Goal: Task Accomplishment & Management: Manage account settings

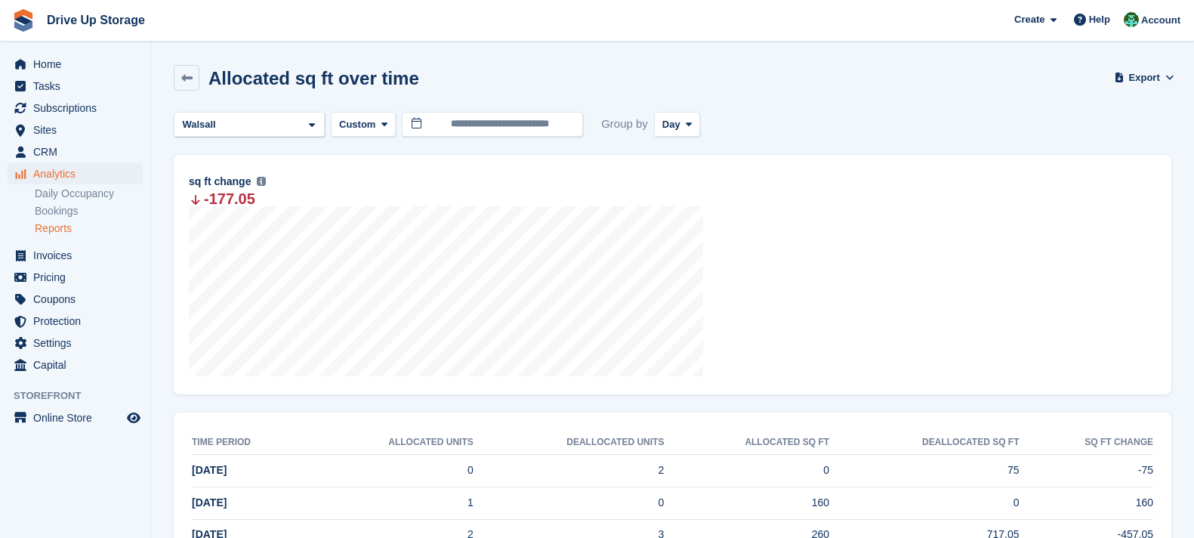
scroll to position [181, 0]
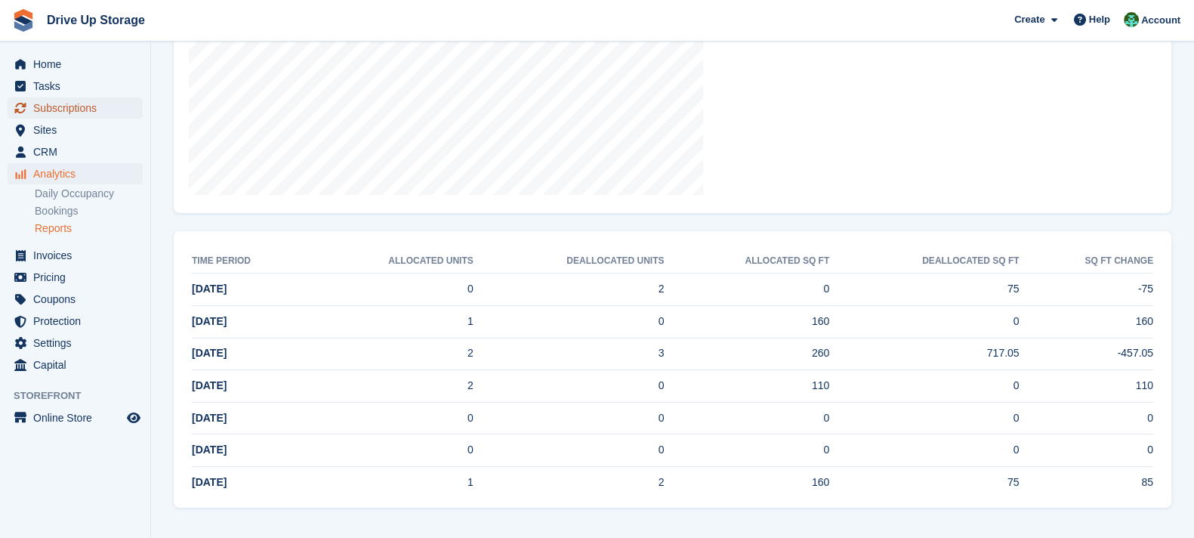
click at [106, 98] on span "Subscriptions" at bounding box center [78, 107] width 91 height 21
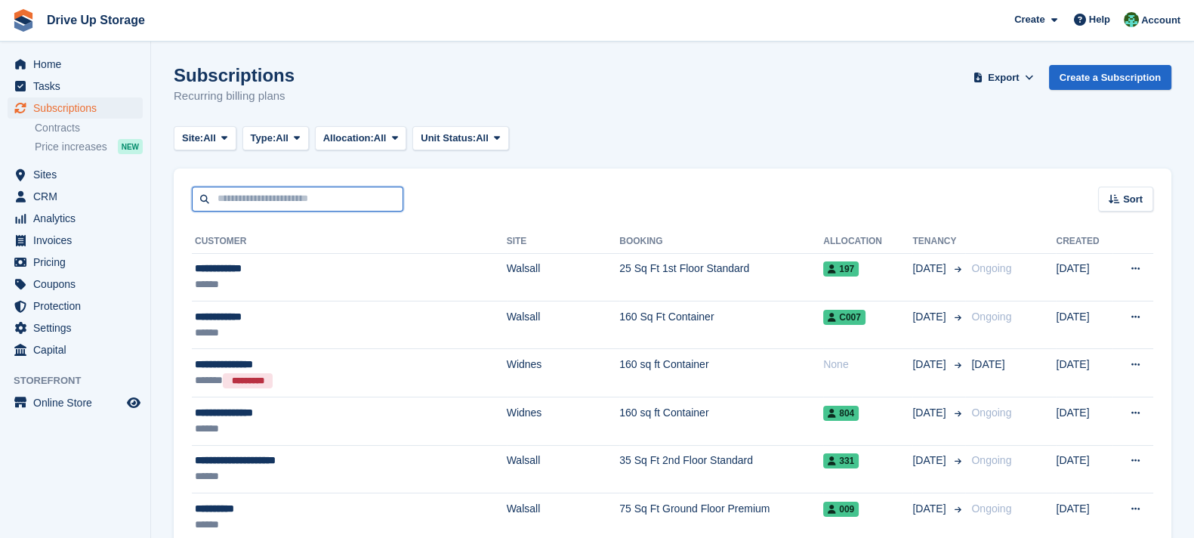
click at [341, 202] on input "text" at bounding box center [297, 199] width 211 height 25
type input "******"
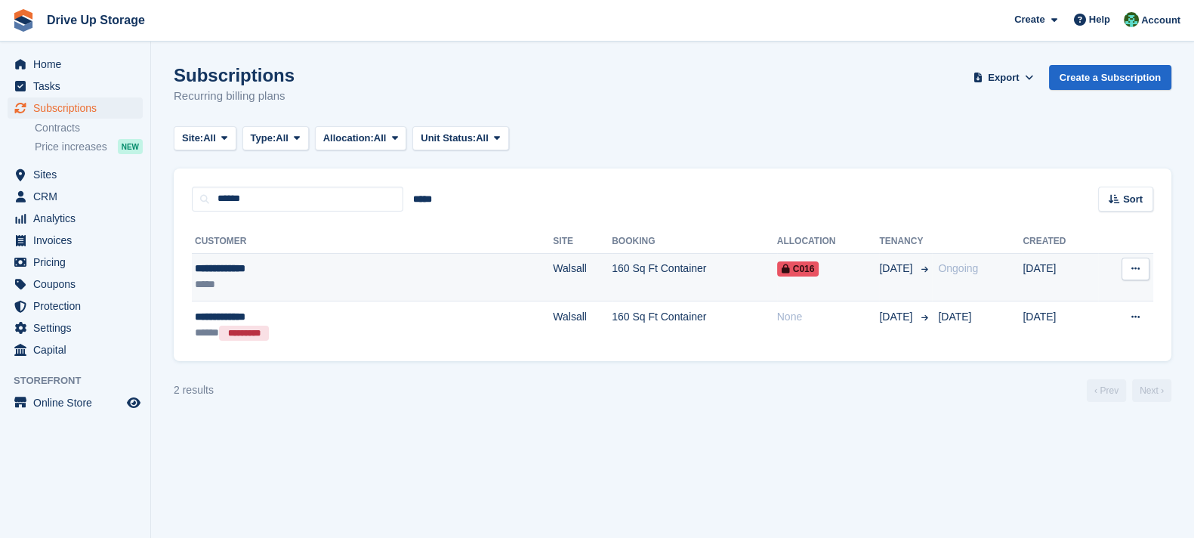
click at [553, 268] on td "Walsall" at bounding box center [582, 277] width 59 height 48
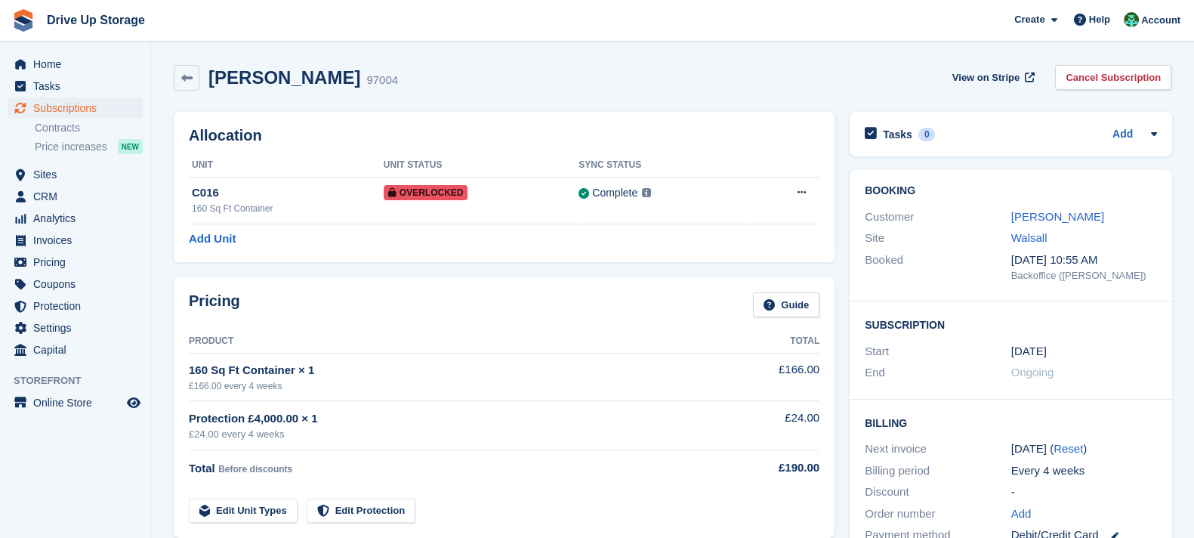
scroll to position [188, 0]
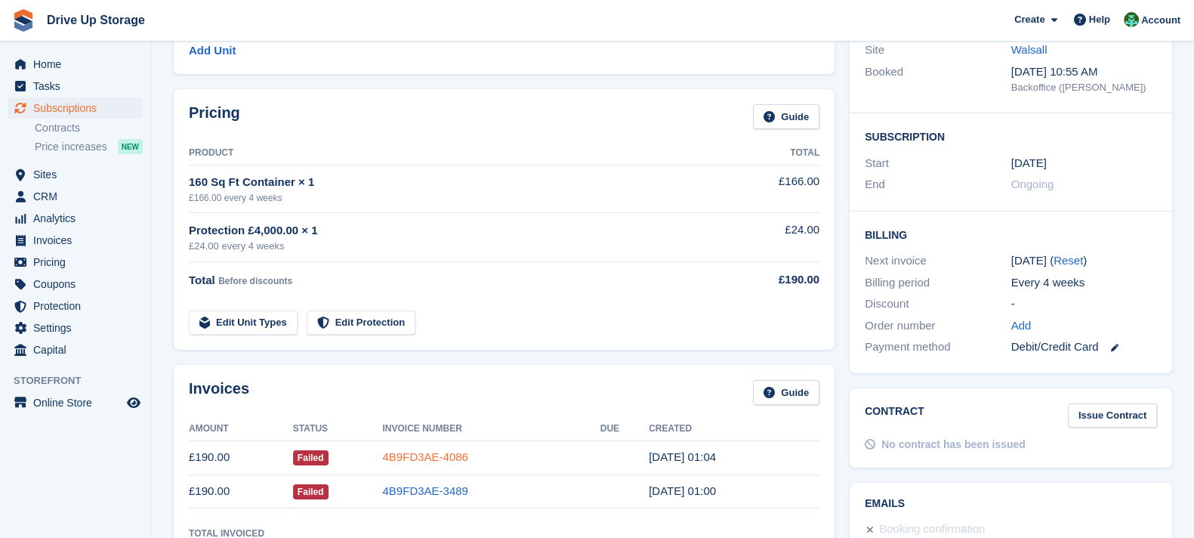
click at [420, 458] on link "4B9FD3AE-4086" at bounding box center [424, 456] width 85 height 13
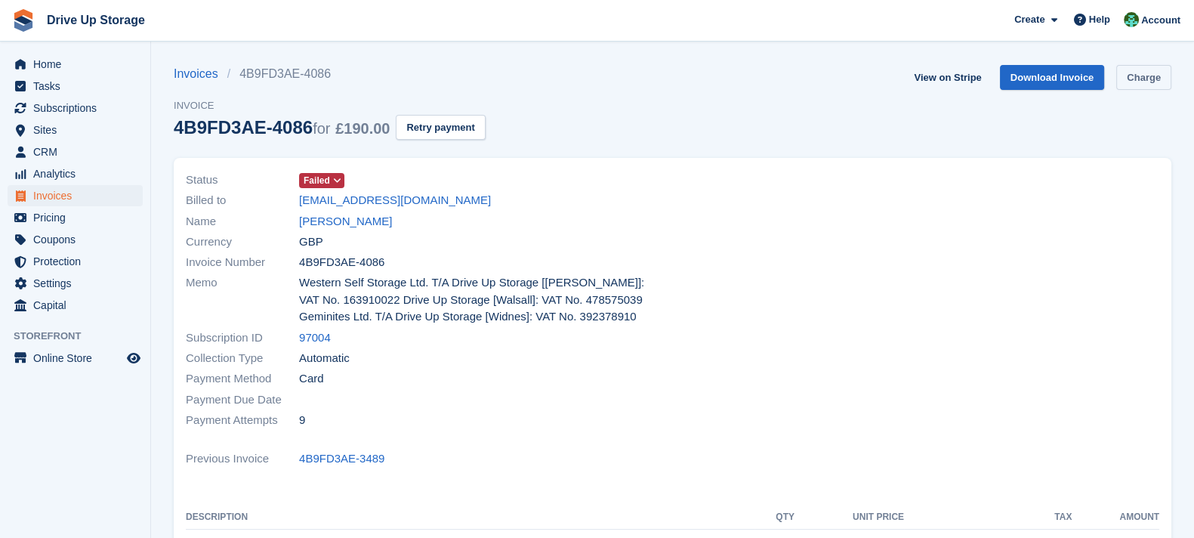
click at [1157, 79] on link "Charge" at bounding box center [1143, 77] width 55 height 25
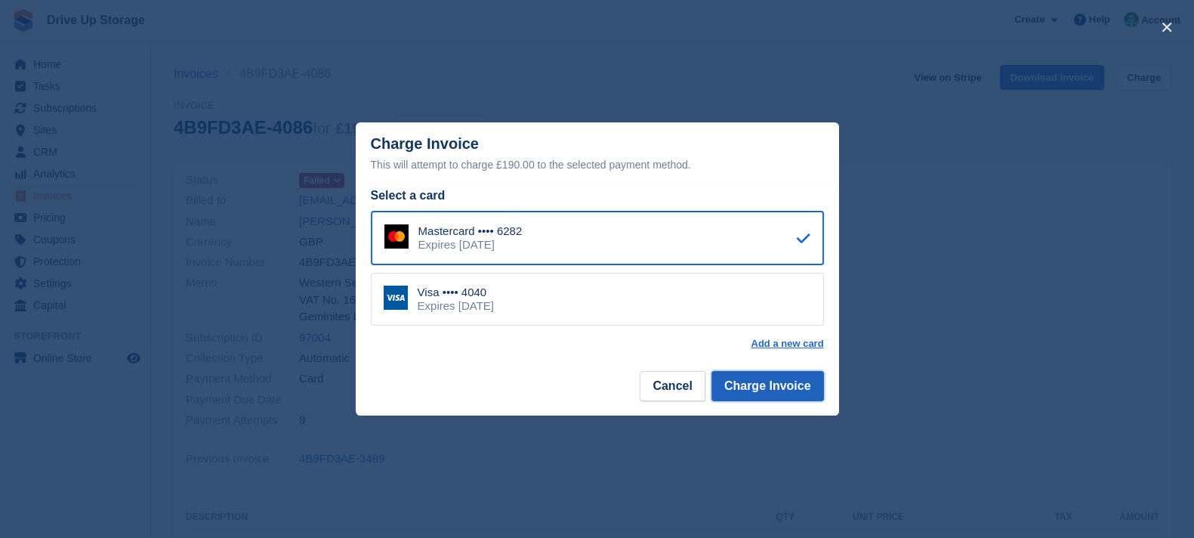
click at [787, 390] on button "Charge Invoice" at bounding box center [767, 386] width 113 height 30
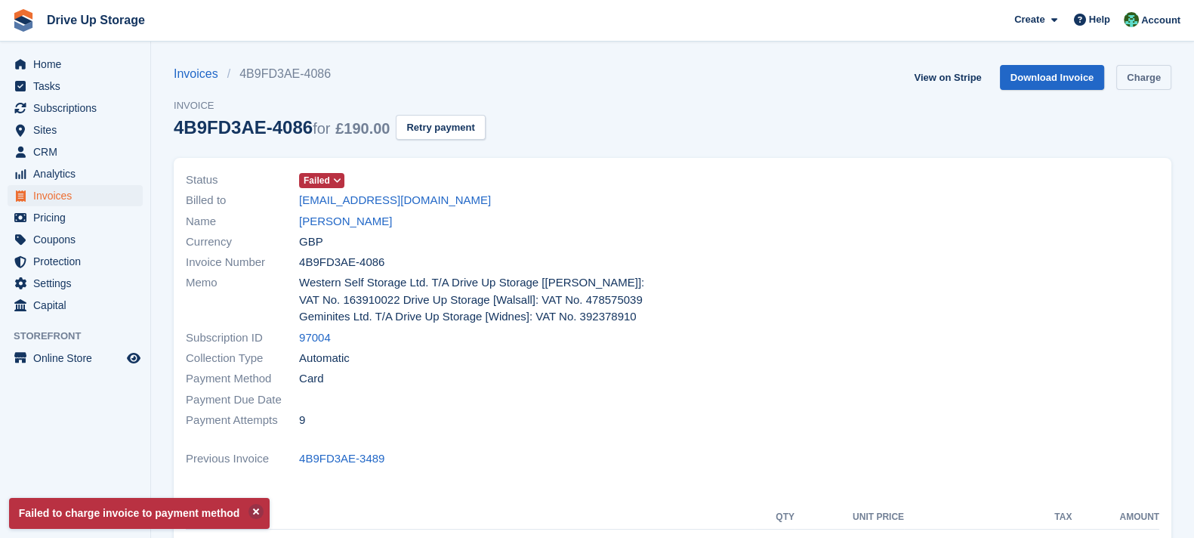
click at [1161, 79] on link "Charge" at bounding box center [1143, 77] width 55 height 25
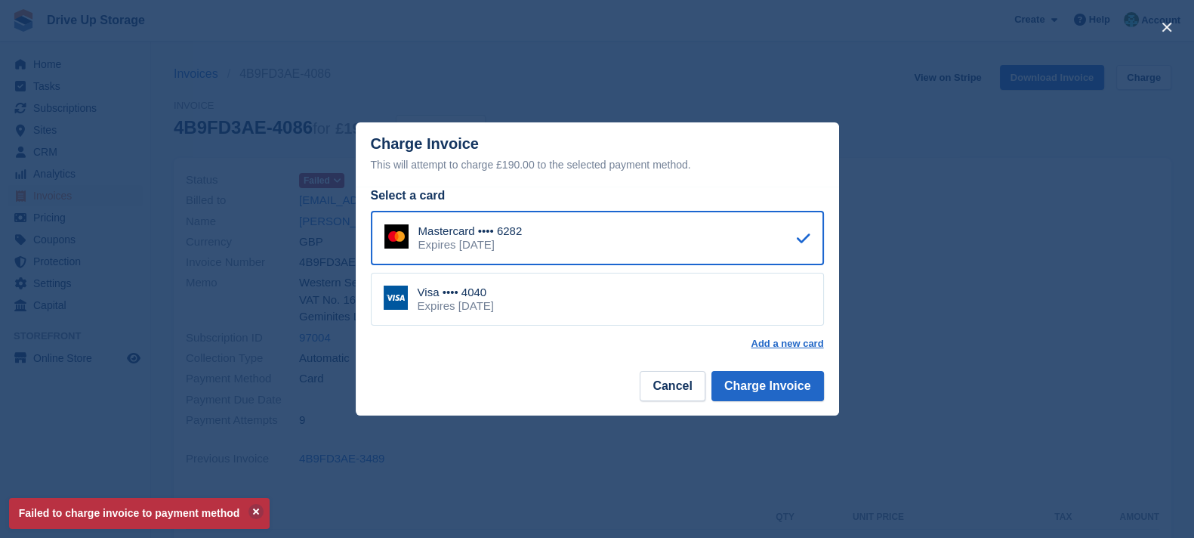
click at [536, 298] on div "Visa •••• 4040 Expires August 2028" at bounding box center [597, 299] width 453 height 53
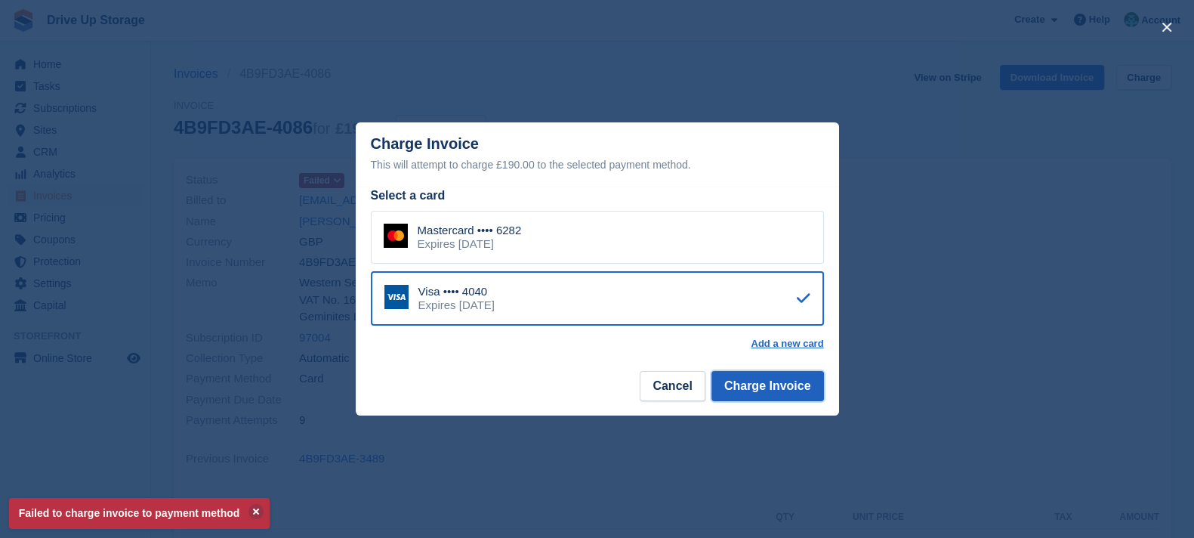
click at [796, 372] on button "Charge Invoice" at bounding box center [767, 386] width 113 height 30
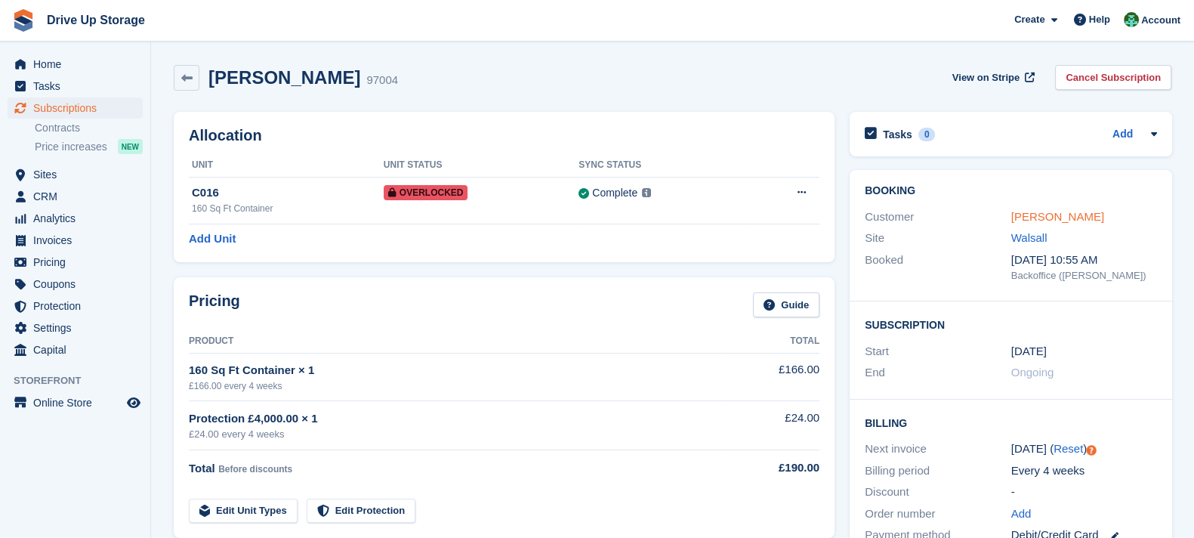
click at [1057, 218] on link "Mariah Rehman" at bounding box center [1057, 216] width 93 height 13
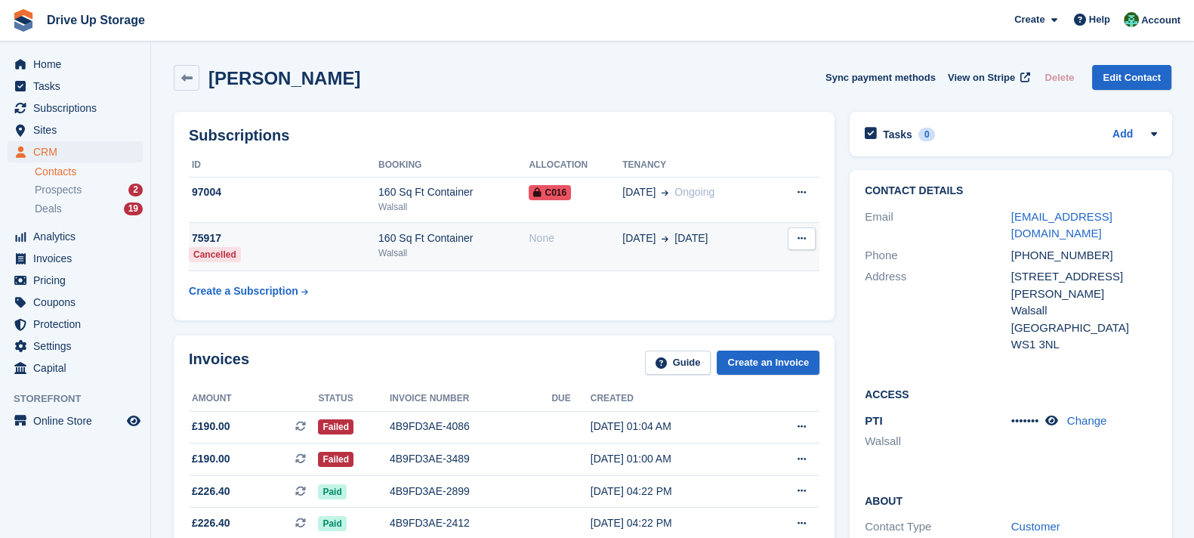
click at [516, 261] on td "160 Sq Ft Container Walsall" at bounding box center [453, 247] width 150 height 48
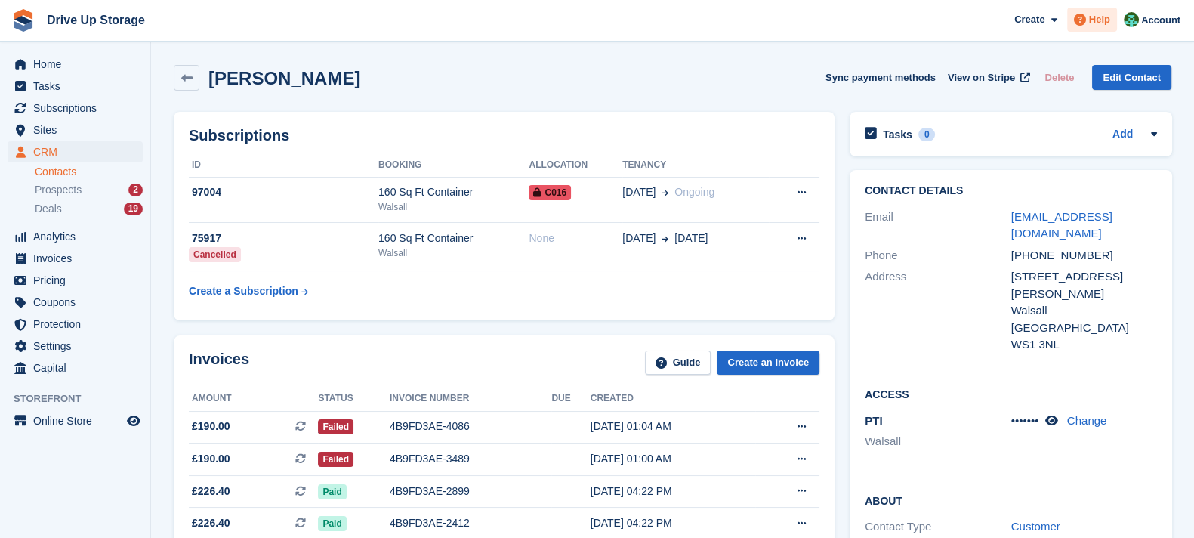
click at [1094, 20] on span "Help" at bounding box center [1099, 19] width 21 height 15
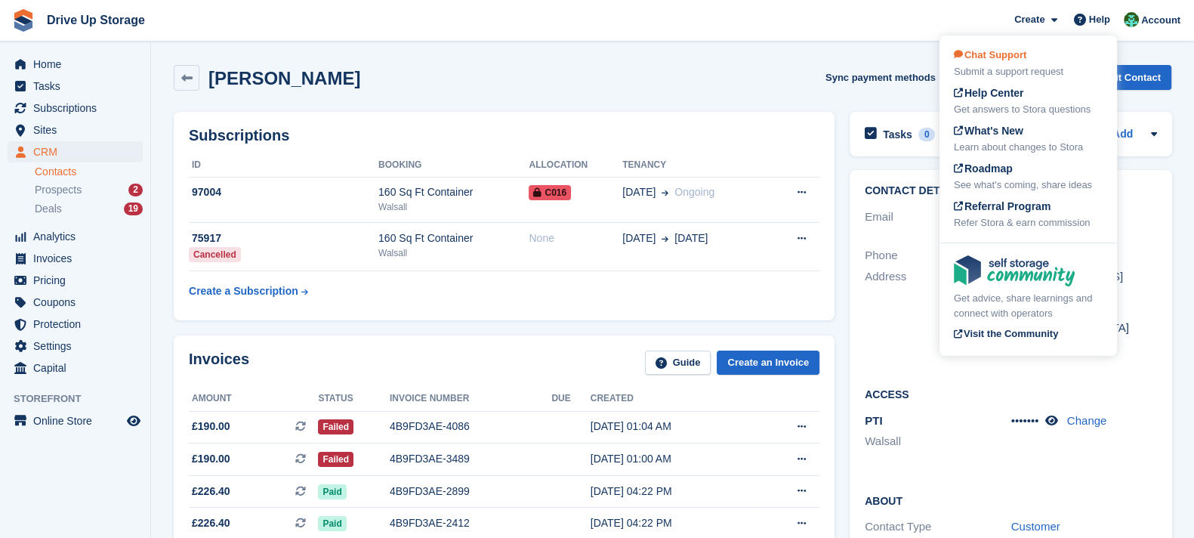
click at [968, 58] on span "Chat Support" at bounding box center [990, 54] width 73 height 11
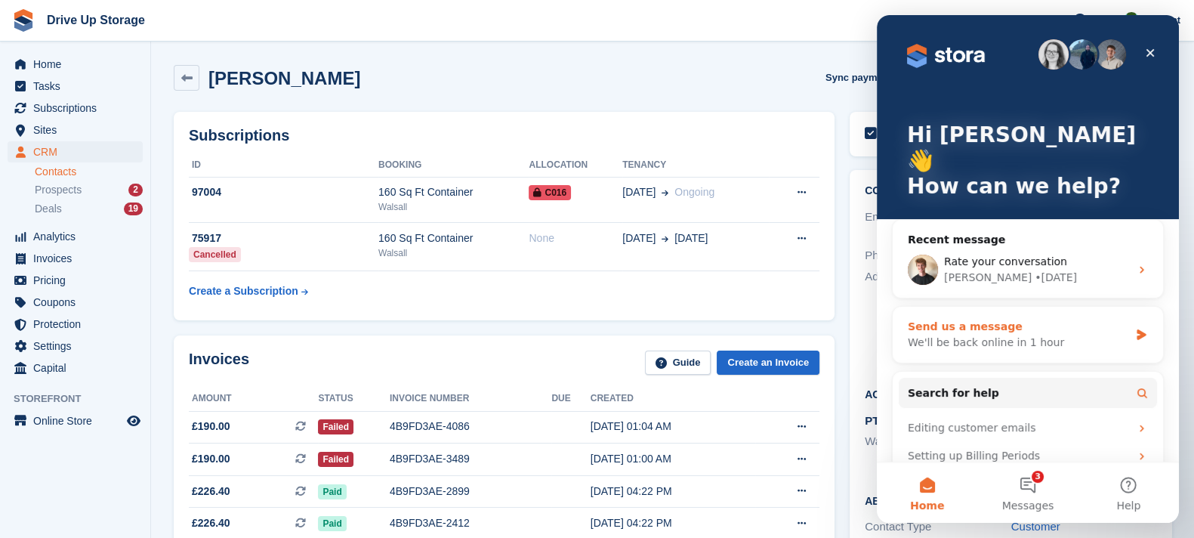
click at [1057, 319] on div "Send us a message" at bounding box center [1018, 327] width 221 height 16
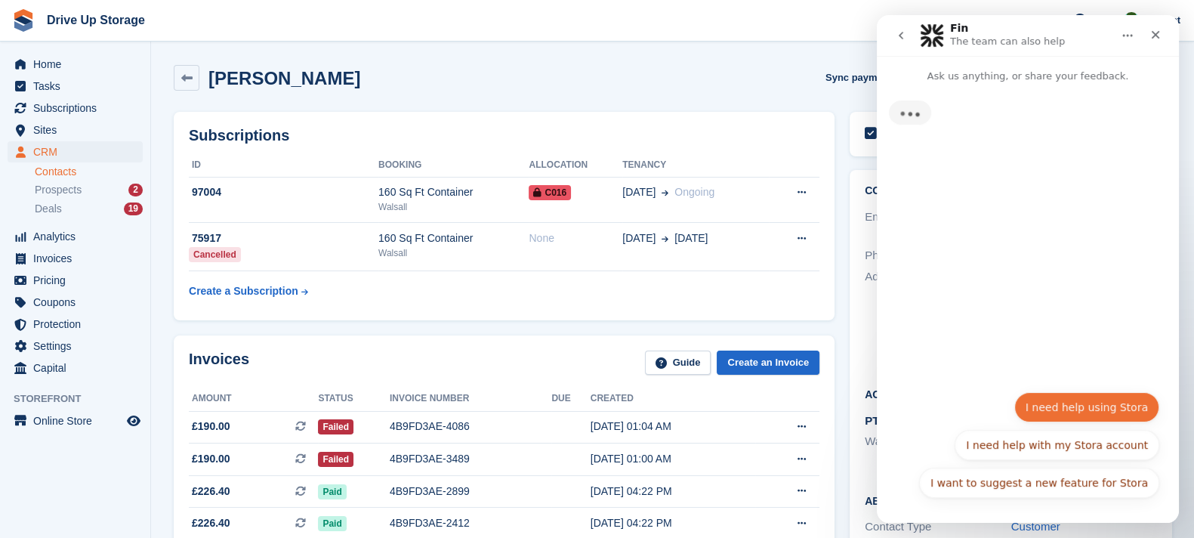
click at [1091, 417] on button "I need help using Stora" at bounding box center [1086, 407] width 145 height 30
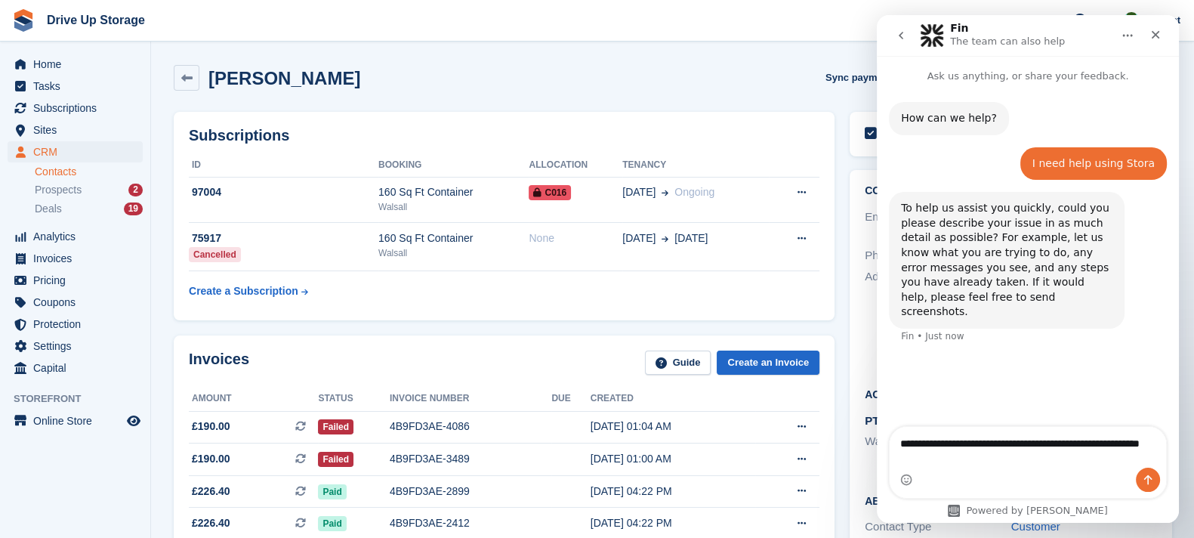
type textarea "**********"
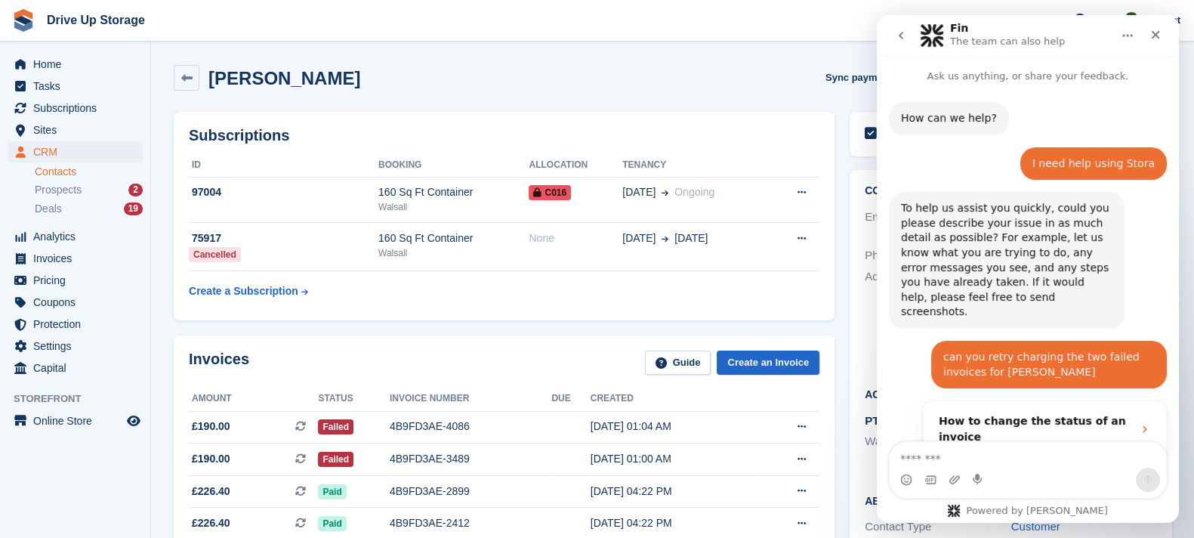
scroll to position [253, 0]
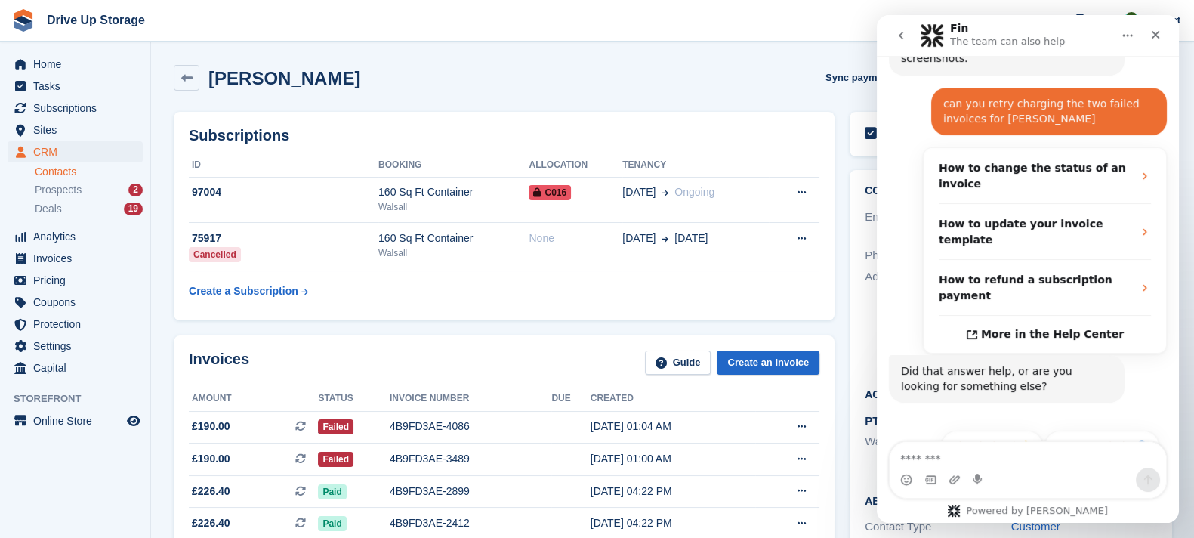
click at [1102, 431] on button "Get more help 👤" at bounding box center [1102, 446] width 115 height 30
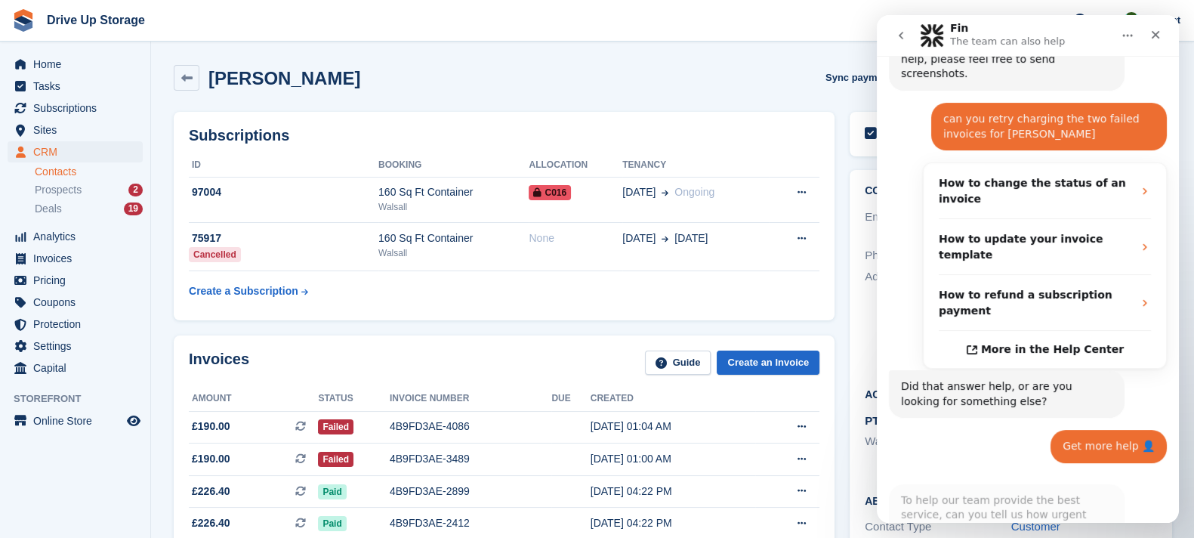
scroll to position [406, 0]
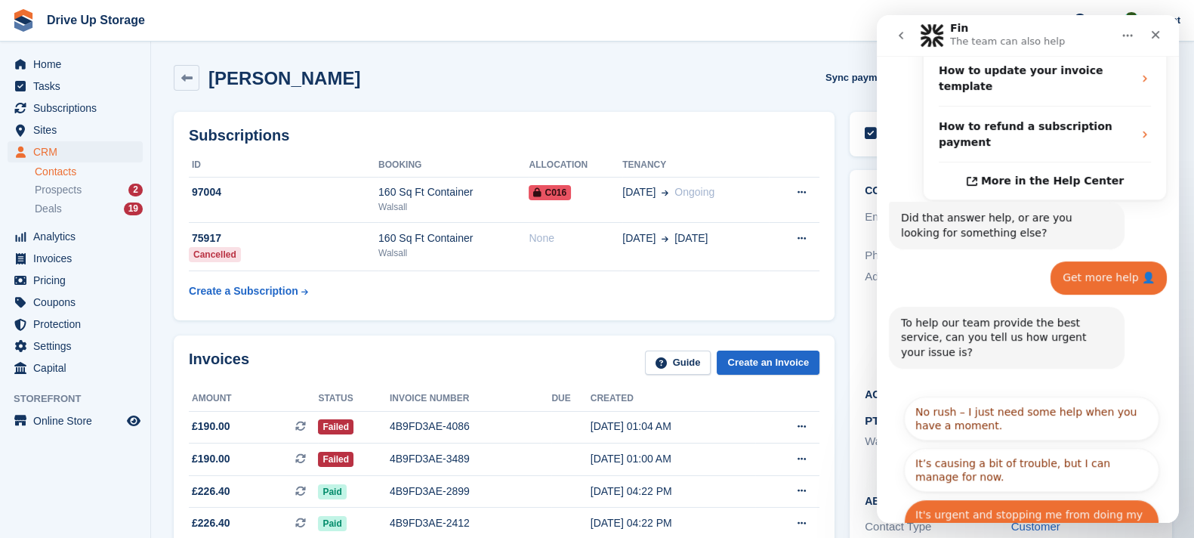
click at [1104, 499] on button "It's urgent and stopping me from doing my work." at bounding box center [1031, 521] width 255 height 44
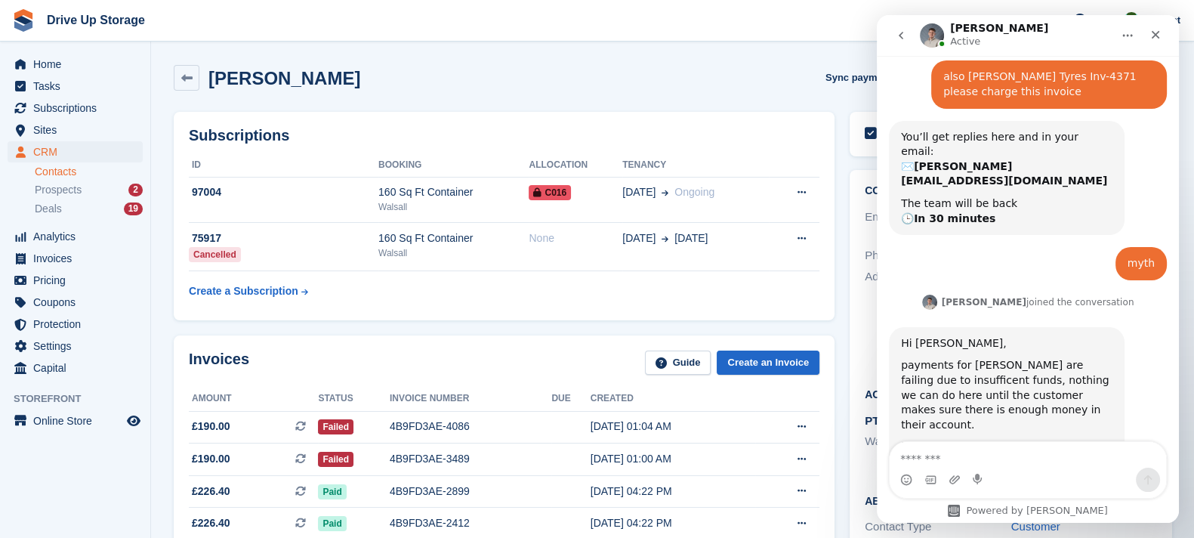
scroll to position [906, 0]
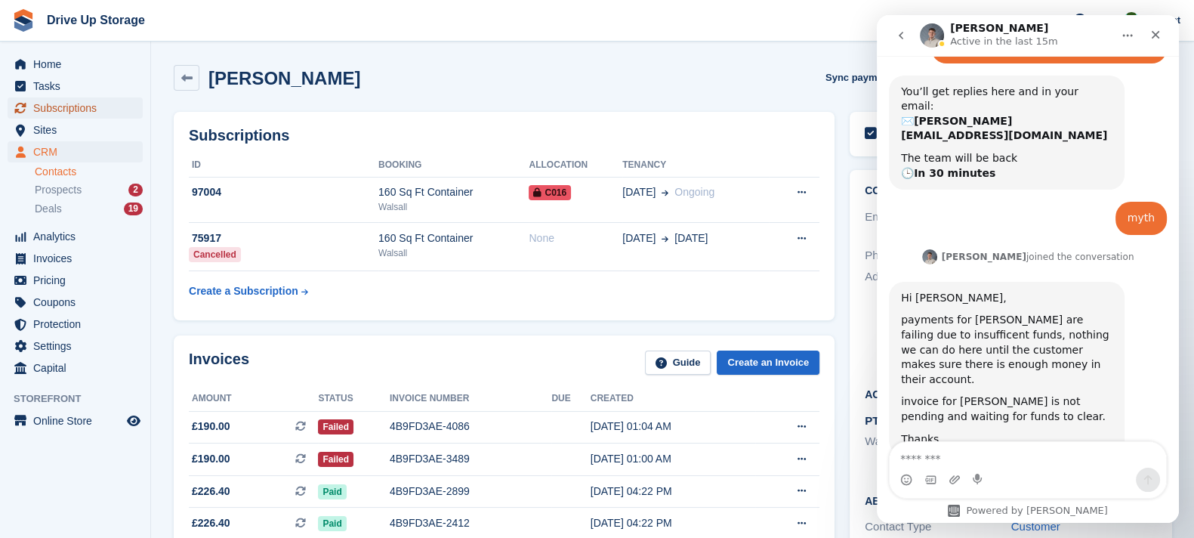
click at [57, 100] on span "Subscriptions" at bounding box center [78, 107] width 91 height 21
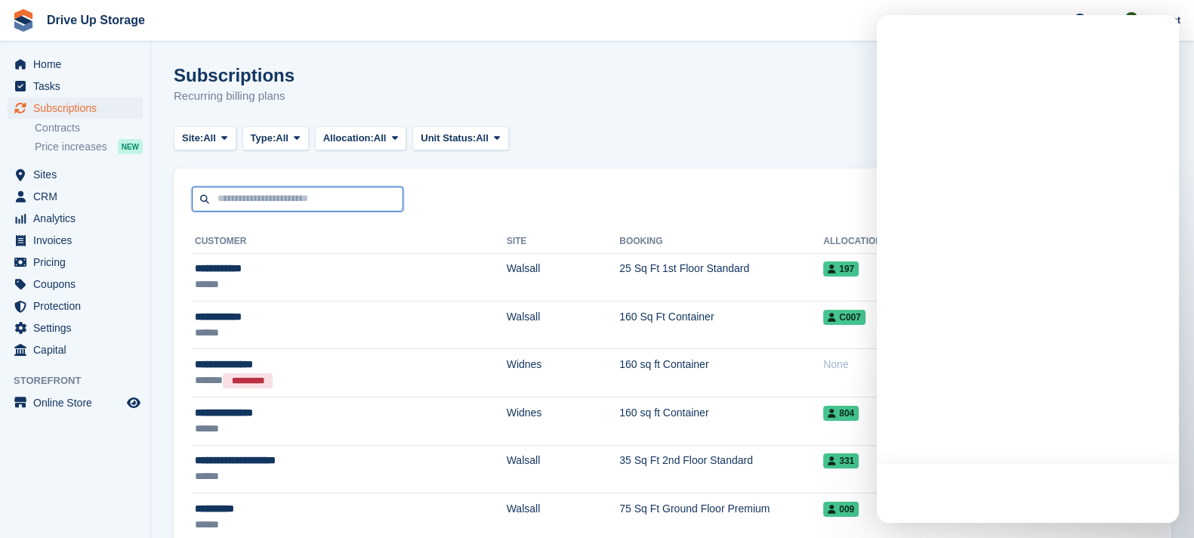
click at [246, 197] on input "text" at bounding box center [297, 199] width 211 height 25
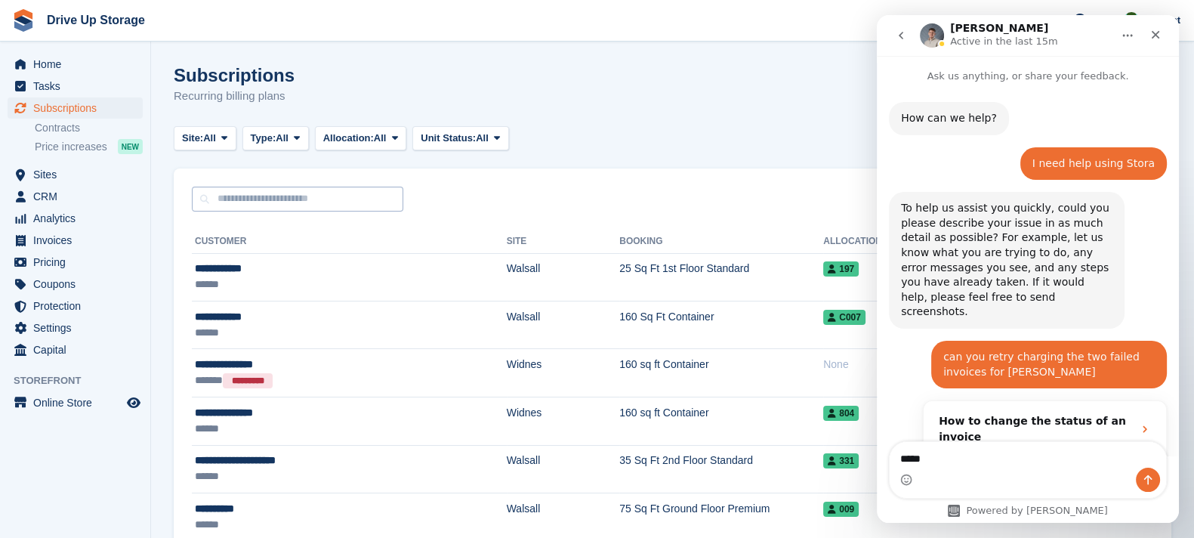
scroll to position [906, 0]
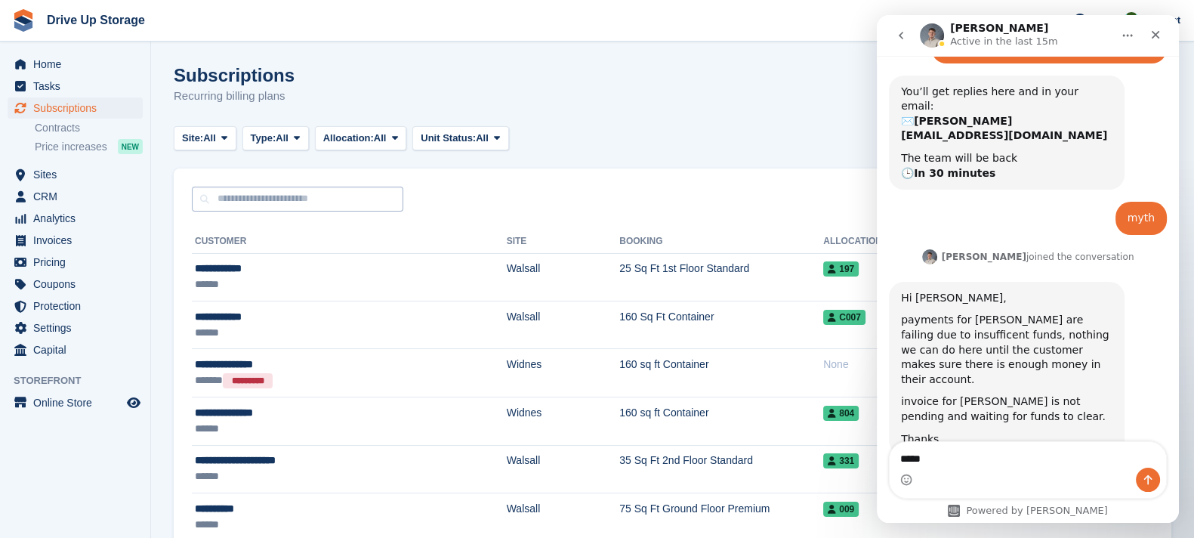
type textarea "*****"
click at [245, 197] on input "text" at bounding box center [297, 199] width 211 height 25
type input "********"
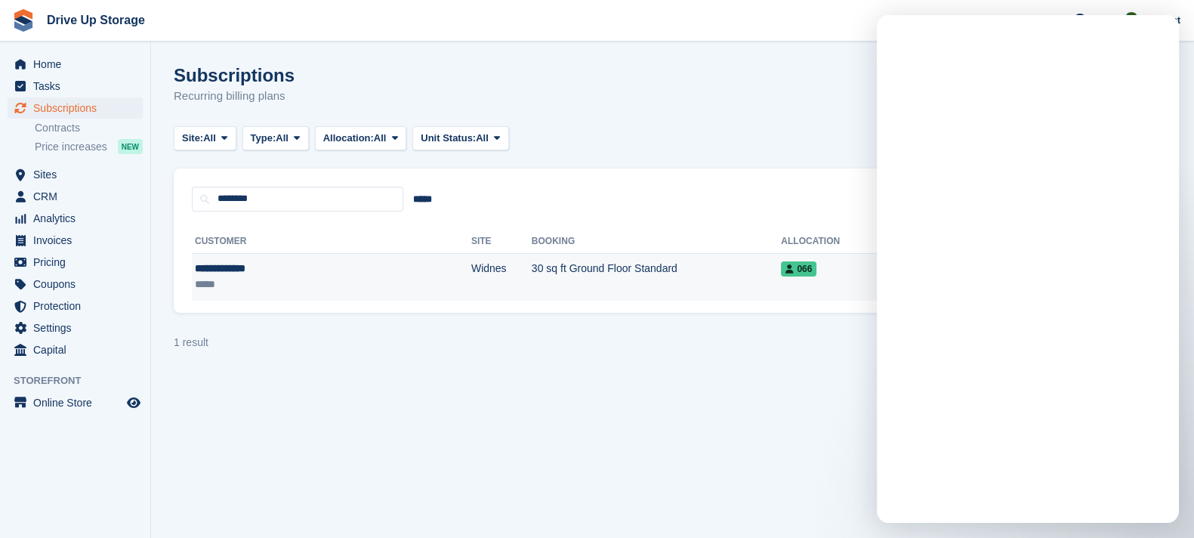
click at [323, 261] on div "**********" at bounding box center [275, 269] width 160 height 16
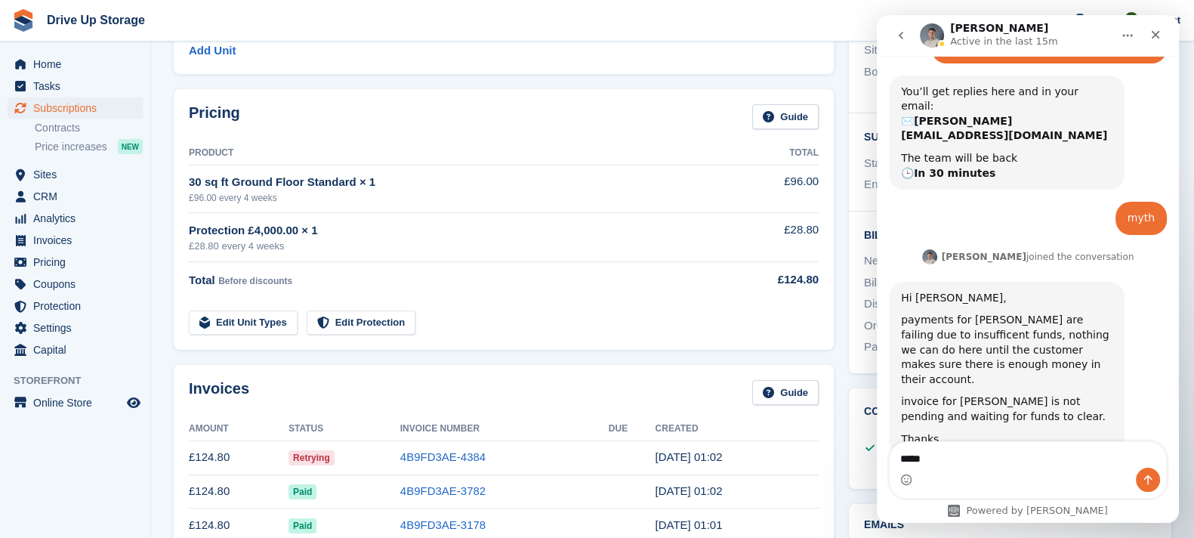
scroll to position [377, 0]
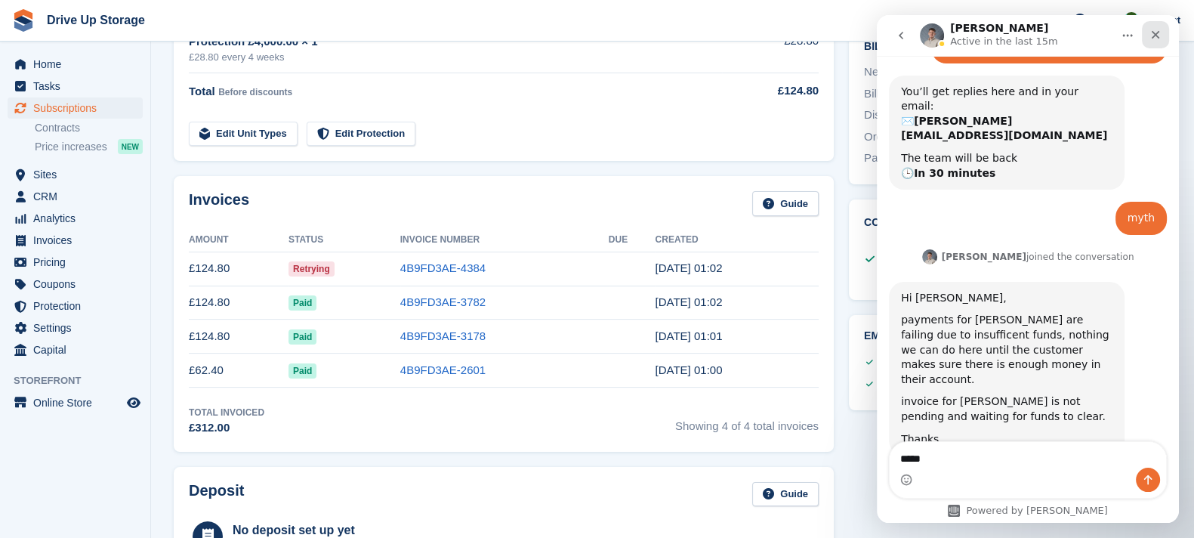
click at [1150, 39] on icon "Close" at bounding box center [1156, 35] width 12 height 12
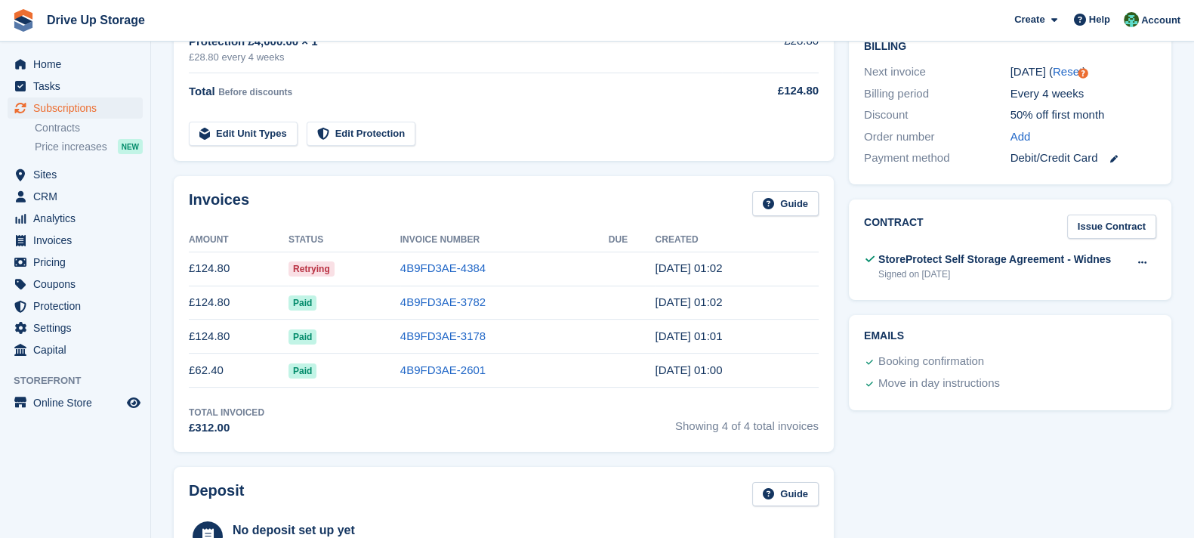
scroll to position [906, 0]
click at [448, 264] on link "4B9FD3AE-4384" at bounding box center [442, 267] width 85 height 13
